Goal: Task Accomplishment & Management: Contribute content

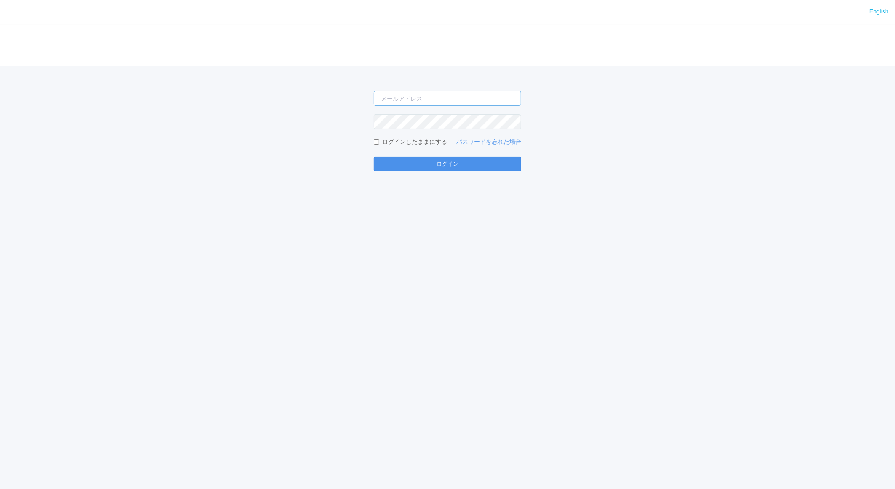
type input "[EMAIL_ADDRESS][DOMAIN_NAME]"
click at [436, 158] on button "ログイン" at bounding box center [447, 164] width 147 height 14
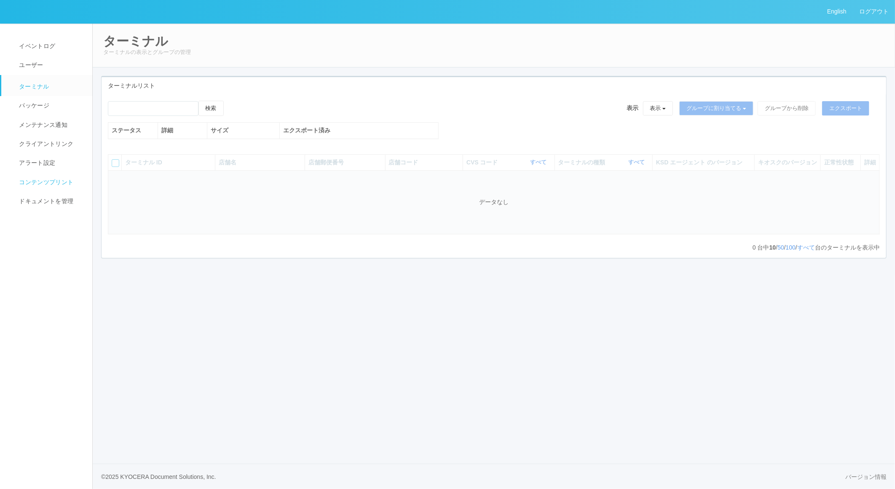
click at [51, 190] on link "コンテンツプリント" at bounding box center [50, 182] width 99 height 19
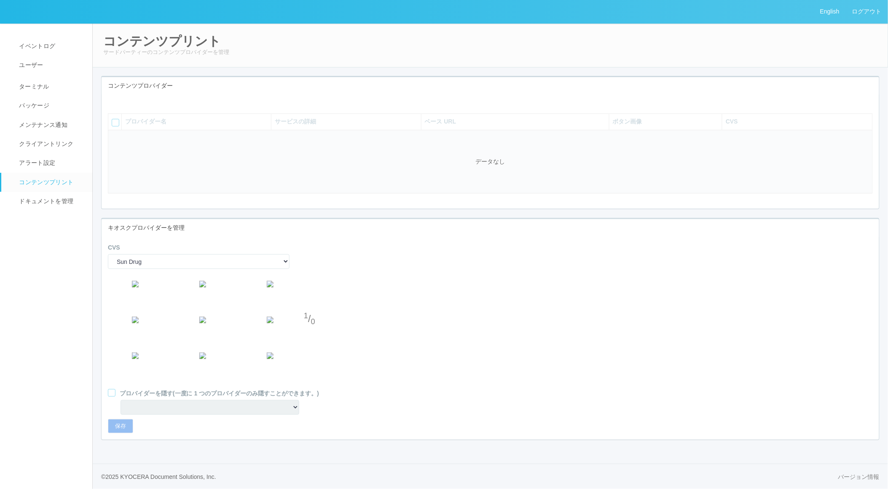
click at [114, 101] on icon at bounding box center [114, 101] width 0 height 0
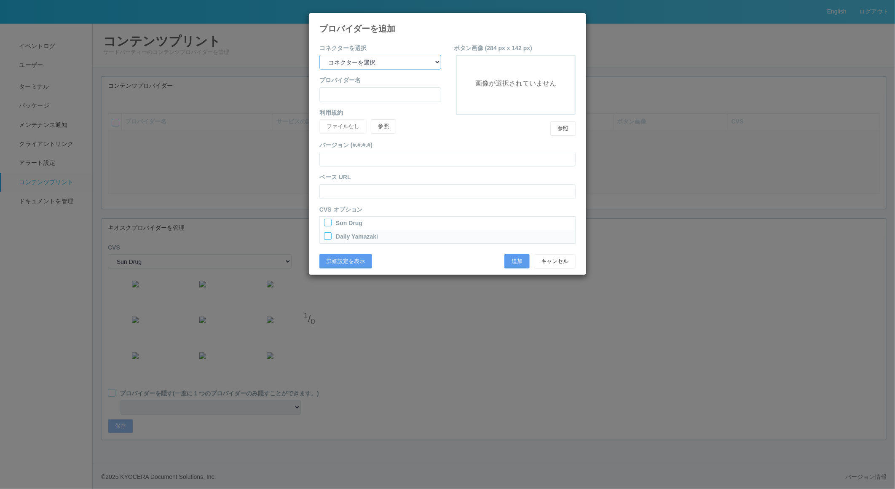
click at [427, 55] on select "コネクターを選択 yamaha-music bit omp keiba busica telecommute-support" at bounding box center [380, 62] width 122 height 15
select select "omp"
click at [319, 55] on select "コネクターを選択 yamaha-music bit omp keiba busica telecommute-support" at bounding box center [380, 62] width 122 height 15
type input "Operations Manual Print"
click at [324, 223] on div at bounding box center [328, 223] width 8 height 8
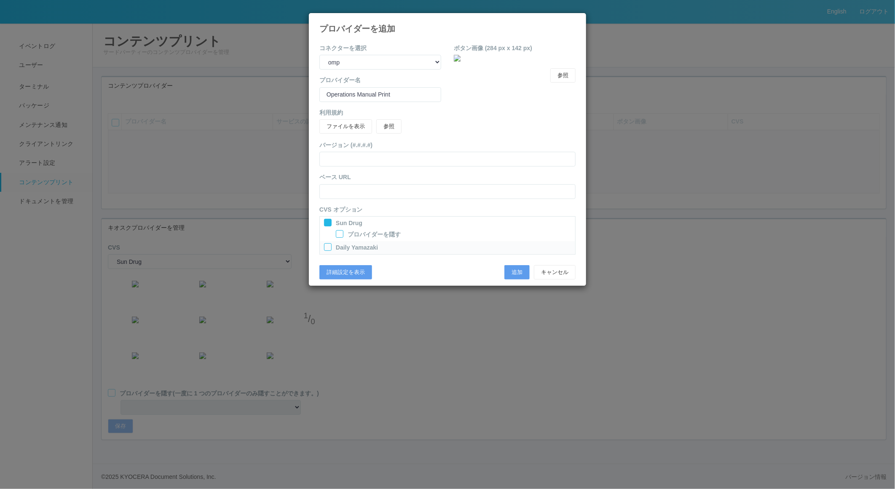
click at [326, 246] on div at bounding box center [328, 247] width 8 height 8
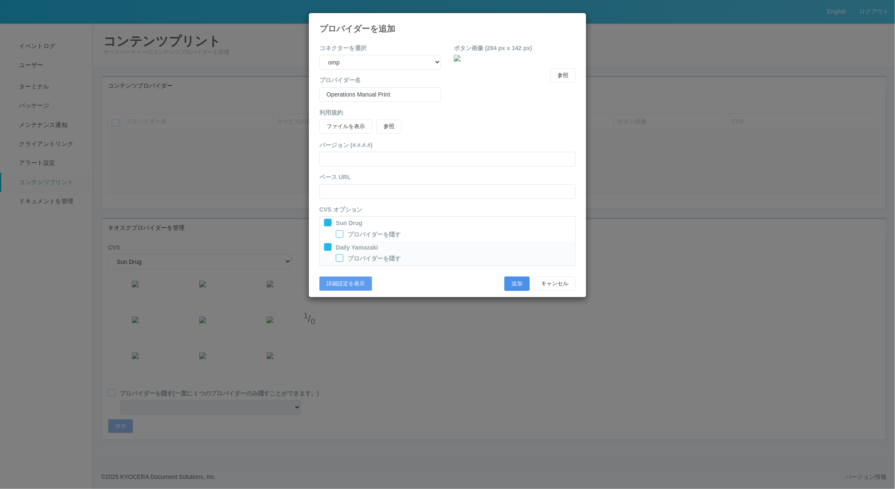
click at [513, 281] on button "追加" at bounding box center [516, 283] width 25 height 14
select select "0"
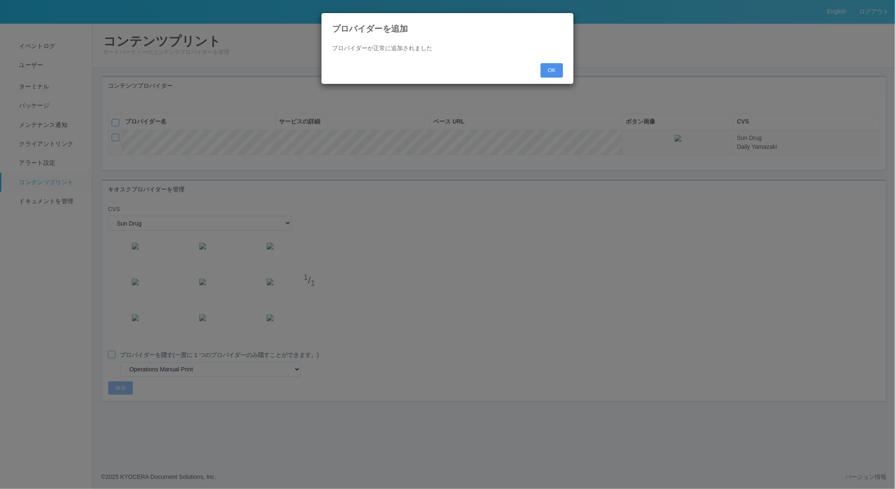
click at [544, 65] on button "OK" at bounding box center [552, 70] width 22 height 14
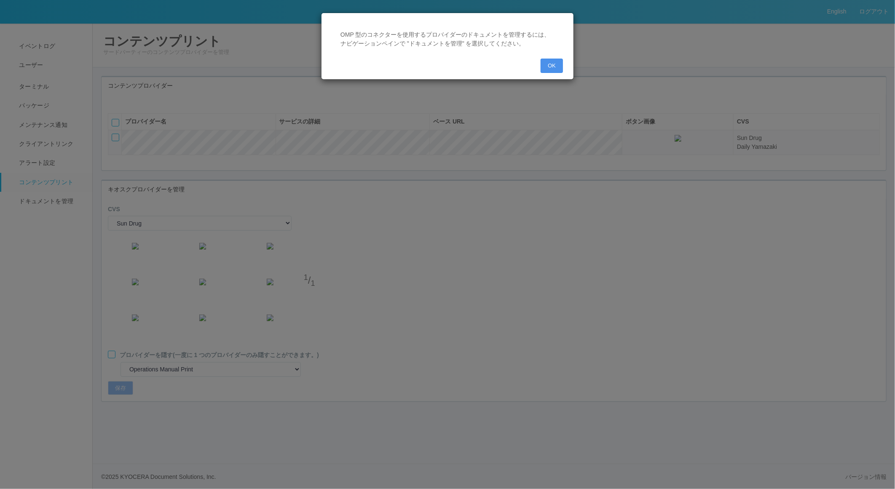
click at [551, 62] on button "OK" at bounding box center [552, 66] width 22 height 14
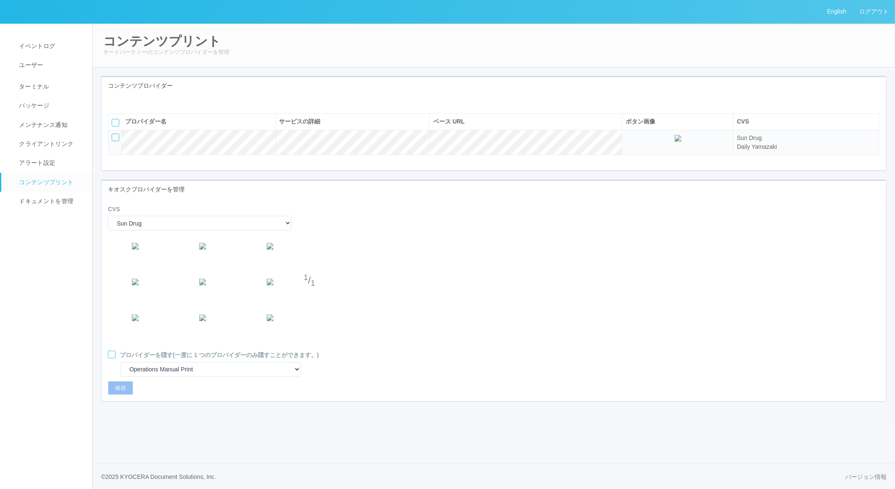
click at [112, 358] on div at bounding box center [112, 355] width 8 height 8
click at [113, 395] on button "保存" at bounding box center [120, 388] width 25 height 14
click at [187, 230] on select "Sun Drug Daily Yamazaki" at bounding box center [200, 223] width 184 height 15
select select "1"
click at [108, 230] on select "Sun Drug Daily Yamazaki" at bounding box center [200, 223] width 184 height 15
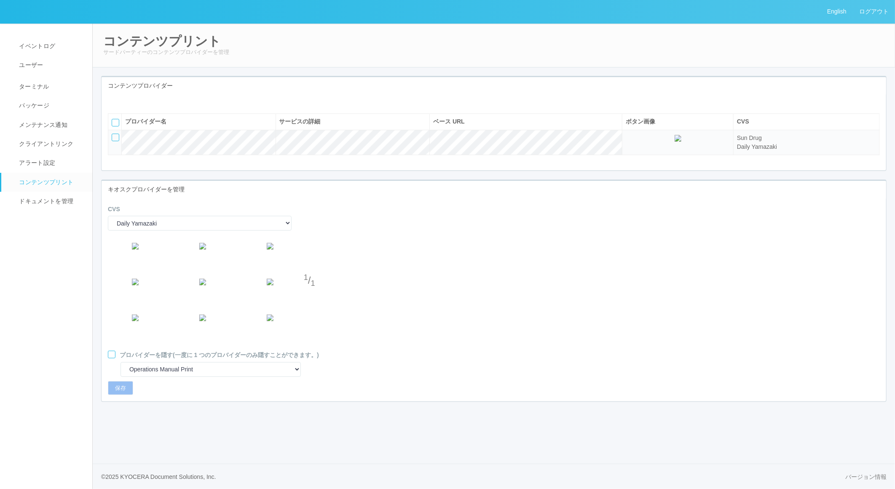
click at [113, 358] on div at bounding box center [112, 355] width 8 height 8
click at [113, 395] on button "保存" at bounding box center [120, 388] width 25 height 14
click at [43, 203] on span "ドキュメントを管理" at bounding box center [45, 201] width 56 height 7
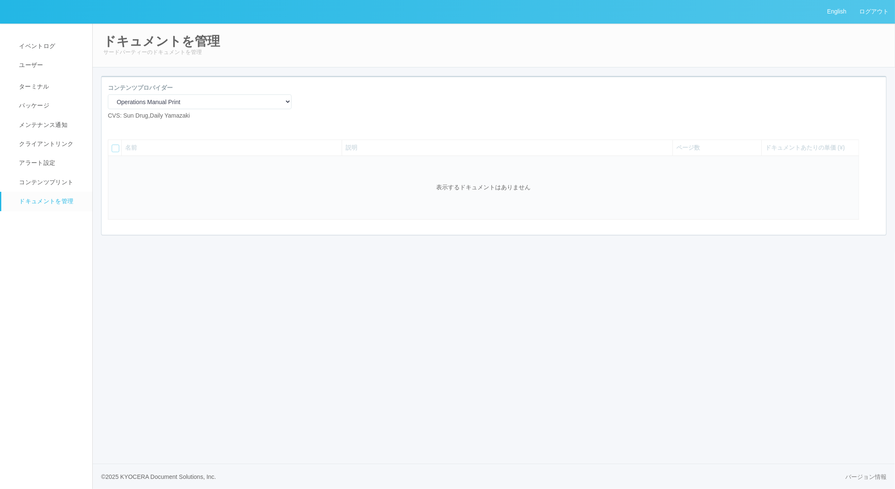
click at [114, 127] on icon at bounding box center [114, 127] width 0 height 0
select select "A4"
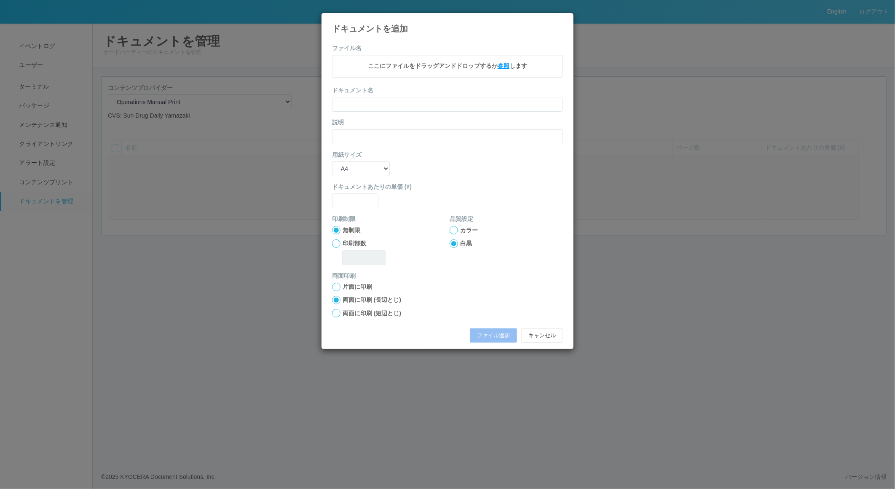
click at [505, 65] on span "参照" at bounding box center [504, 65] width 12 height 7
click at [363, 107] on input "text" at bounding box center [447, 105] width 231 height 15
type input "A4"
type input "0"
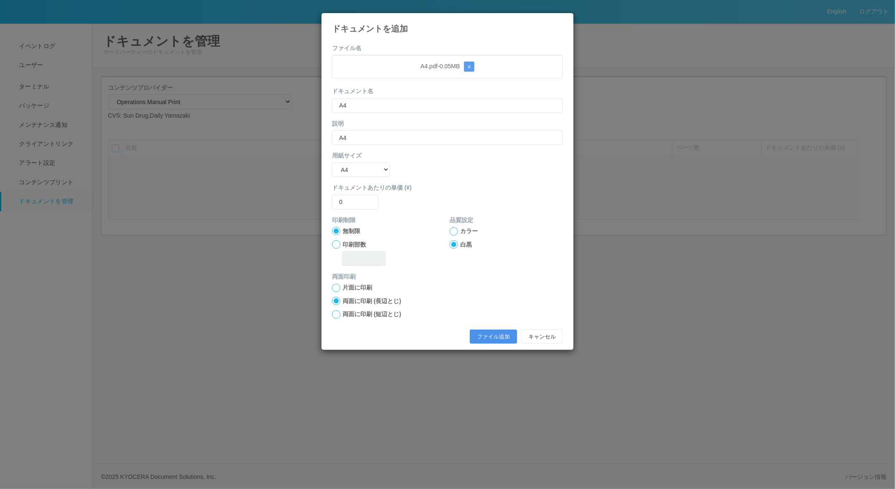
click at [489, 335] on button "ファイル追加" at bounding box center [493, 337] width 47 height 14
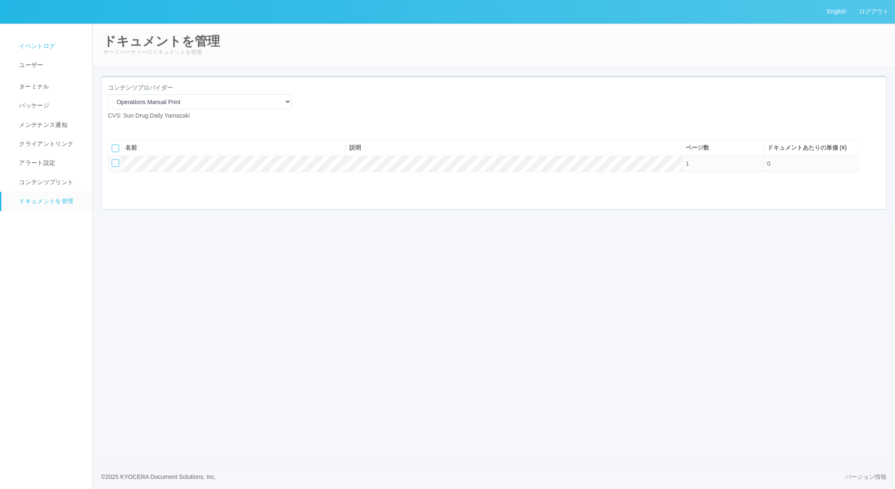
click at [24, 45] on span "イベントログ" at bounding box center [36, 46] width 38 height 7
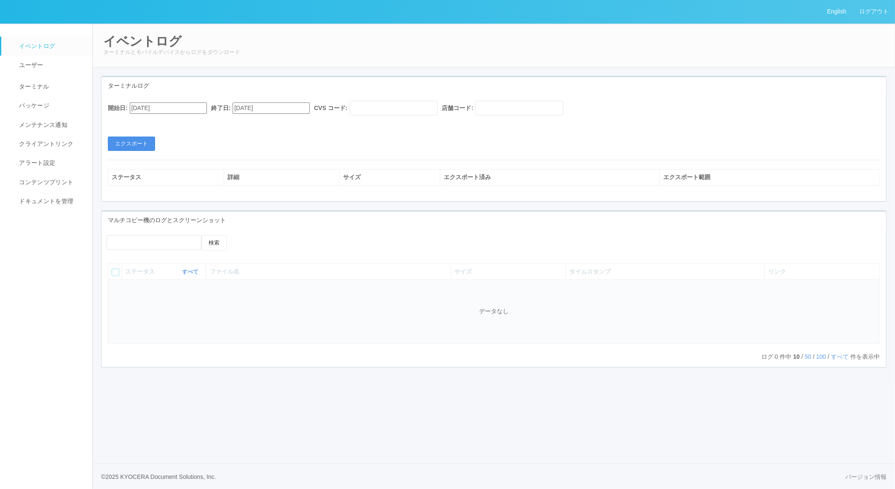
click at [142, 142] on button "エクスポート" at bounding box center [131, 144] width 47 height 14
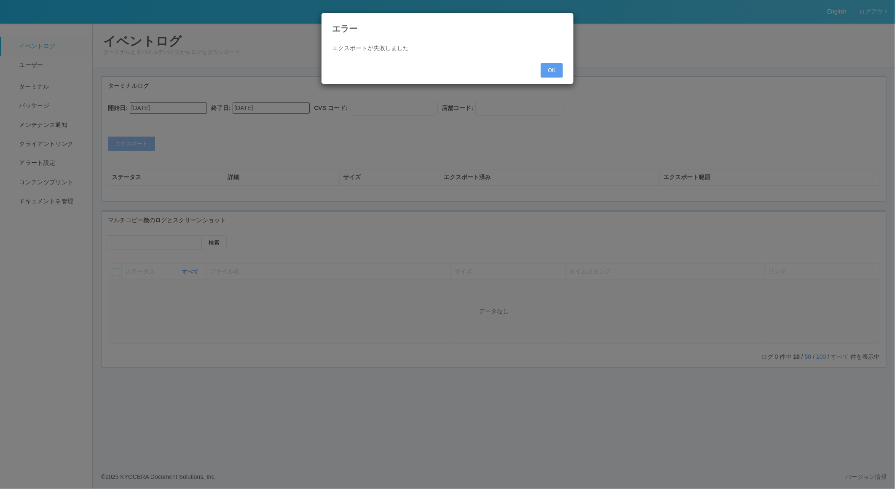
click at [571, 68] on div "エラー エクスポートが失敗しました OK" at bounding box center [447, 49] width 253 height 72
click at [561, 72] on button "OK" at bounding box center [552, 70] width 22 height 14
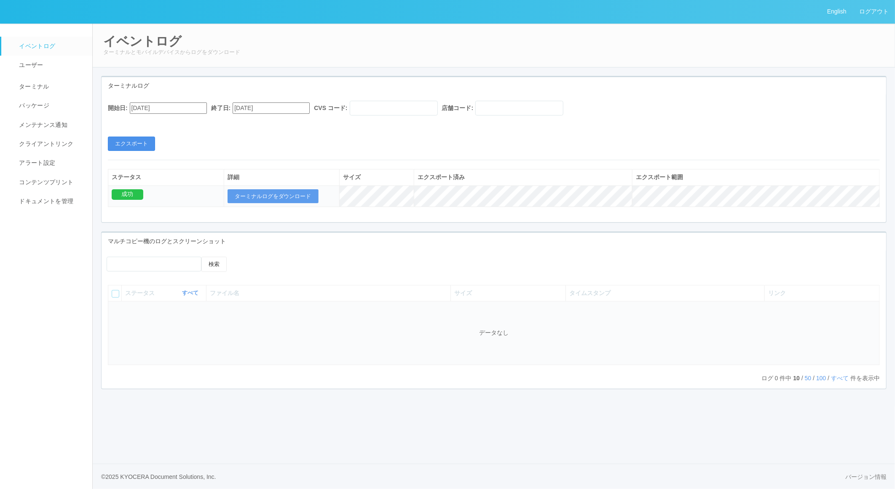
click at [140, 144] on button "エクスポート" at bounding box center [131, 144] width 47 height 14
